Goal: Task Accomplishment & Management: Manage account settings

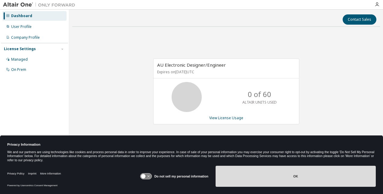
click at [300, 181] on button "OK" at bounding box center [295, 176] width 160 height 21
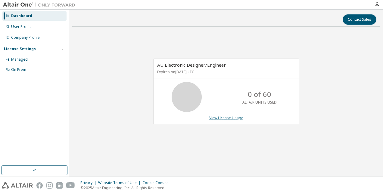
click at [218, 119] on link "View License Usage" at bounding box center [226, 118] width 34 height 5
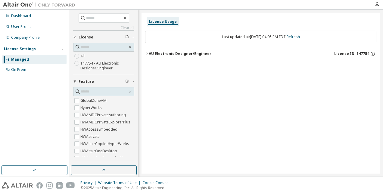
click at [179, 54] on div "AU Electronic Designer/Engineer" at bounding box center [180, 53] width 63 height 5
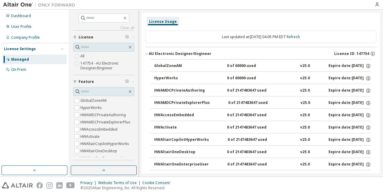
click at [150, 54] on div "AU Electronic Designer/Engineer" at bounding box center [180, 53] width 63 height 5
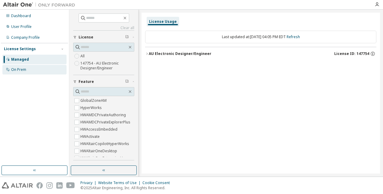
click at [19, 71] on div "On Prem" at bounding box center [18, 69] width 15 height 5
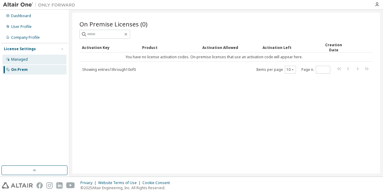
click at [21, 61] on div "Managed" at bounding box center [19, 59] width 17 height 5
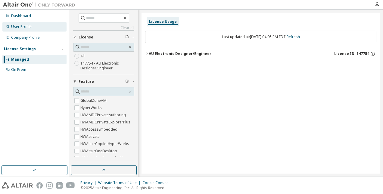
click at [25, 30] on div "User Profile" at bounding box center [34, 27] width 64 height 10
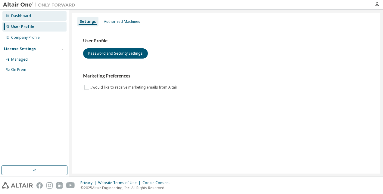
click at [23, 18] on div "Dashboard" at bounding box center [34, 16] width 64 height 10
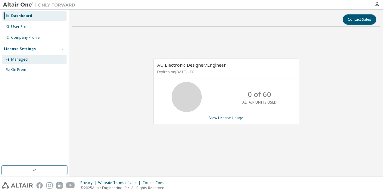
click at [23, 59] on div "Managed" at bounding box center [19, 59] width 17 height 5
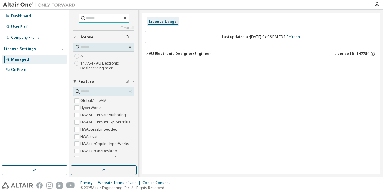
click at [103, 20] on input "text" at bounding box center [104, 18] width 36 height 6
click at [93, 21] on input "text" at bounding box center [104, 18] width 36 height 6
paste input "**********"
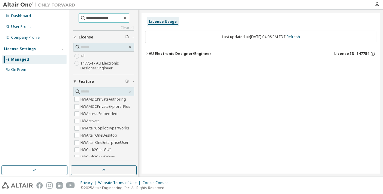
scroll to position [26, 0]
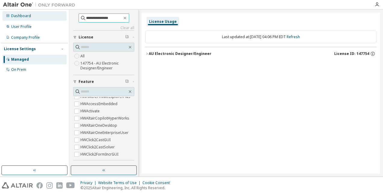
type input "**********"
